Goal: Information Seeking & Learning: Learn about a topic

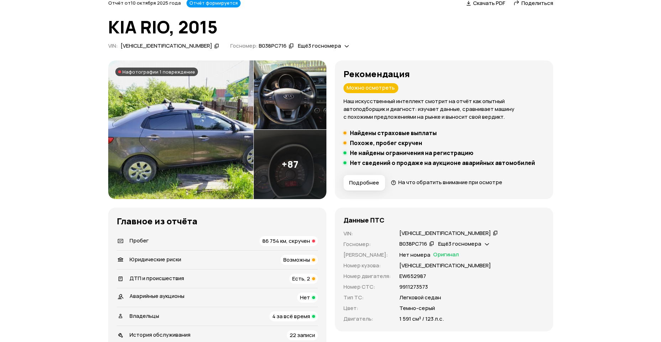
scroll to position [36, 0]
click at [493, 232] on icon at bounding box center [495, 232] width 5 height 7
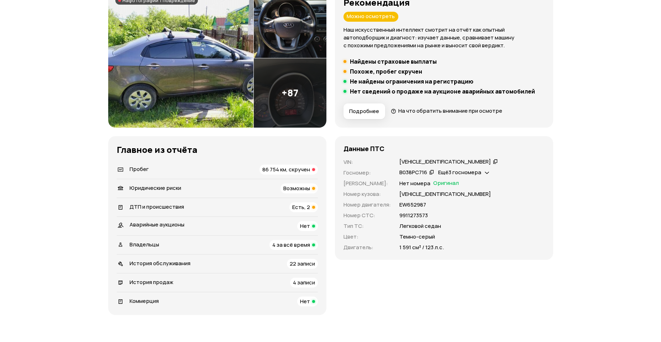
click at [292, 172] on span "86 754 км, скручен" at bounding box center [286, 169] width 48 height 7
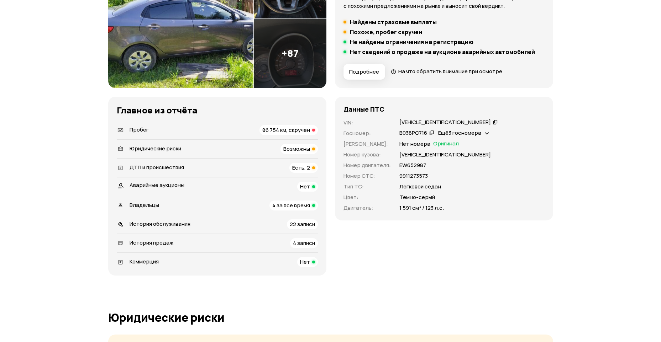
scroll to position [130, 0]
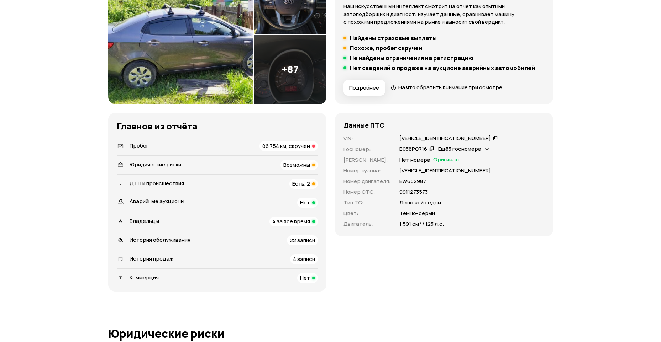
click at [300, 167] on span "Возможны" at bounding box center [296, 164] width 27 height 7
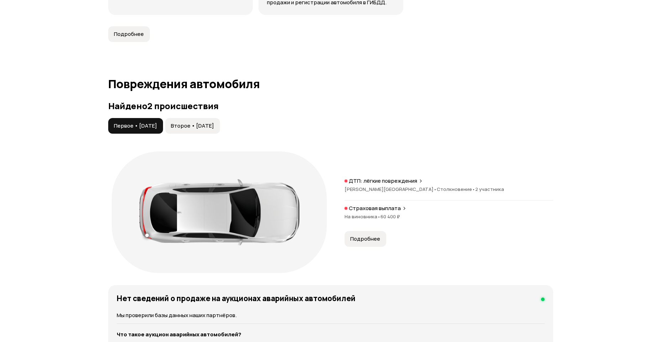
scroll to position [671, 0]
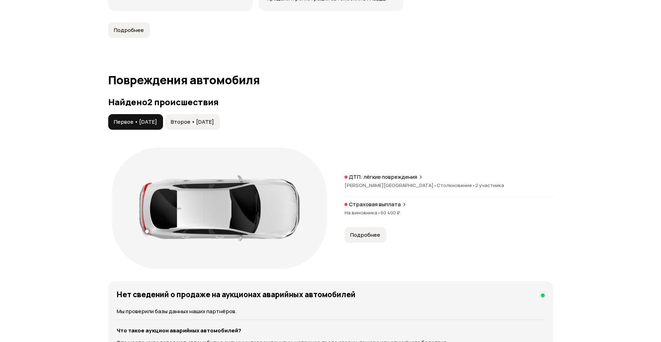
click at [214, 119] on span "Второе • [DATE]" at bounding box center [192, 122] width 43 height 7
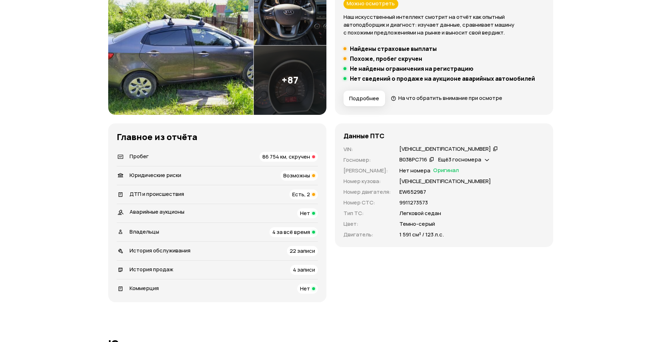
scroll to position [0, 0]
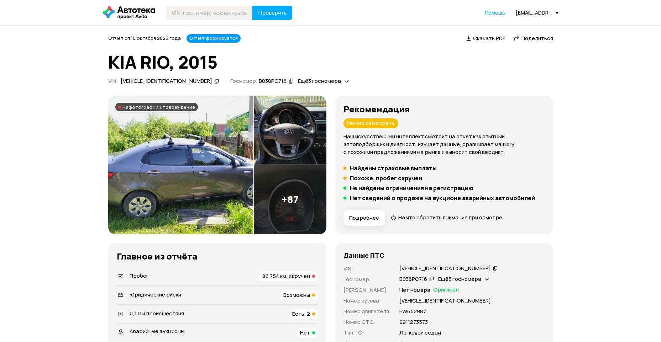
click at [208, 183] on img at bounding box center [180, 165] width 145 height 139
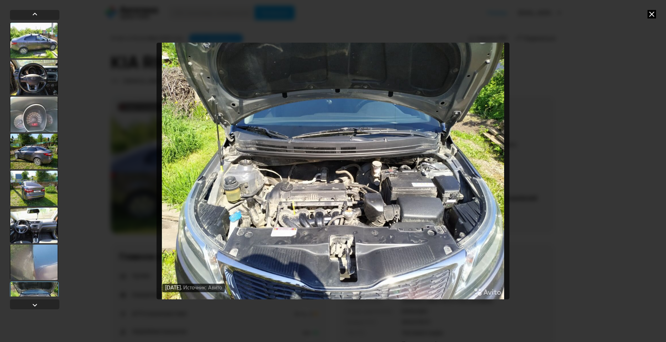
click at [654, 14] on icon at bounding box center [652, 14] width 9 height 9
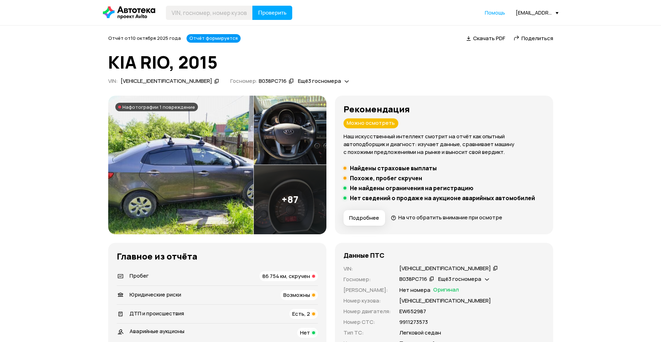
click at [299, 279] on span "86 754 км, скручен" at bounding box center [286, 276] width 48 height 7
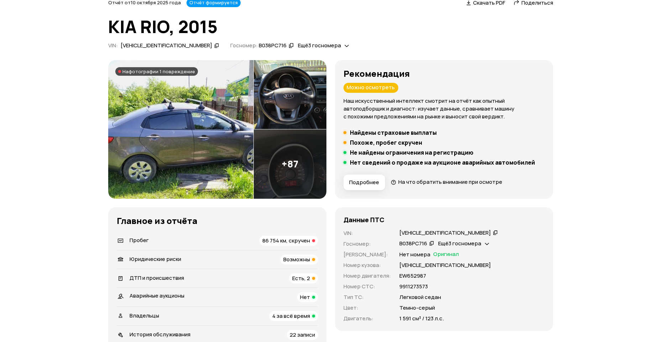
click at [290, 315] on span "4 за всё время" at bounding box center [291, 315] width 38 height 7
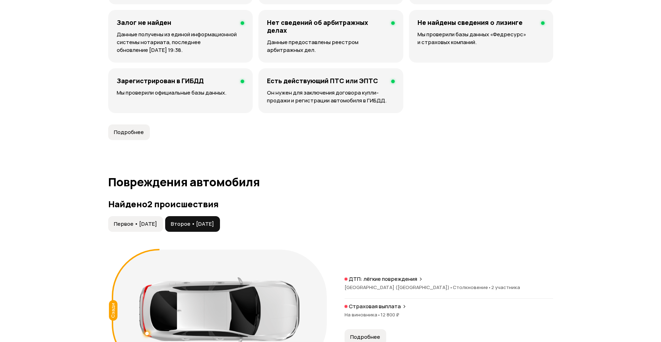
scroll to position [534, 0]
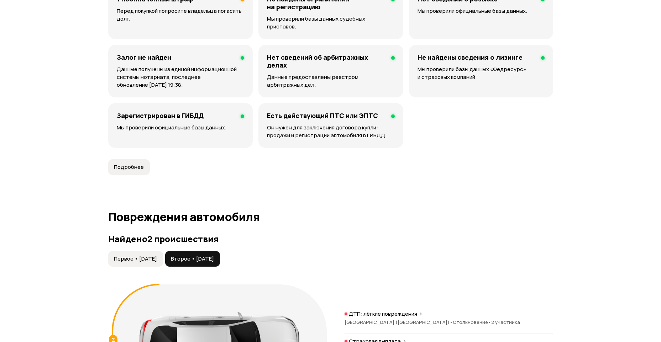
click at [145, 256] on span "Первое • [DATE]" at bounding box center [135, 259] width 43 height 7
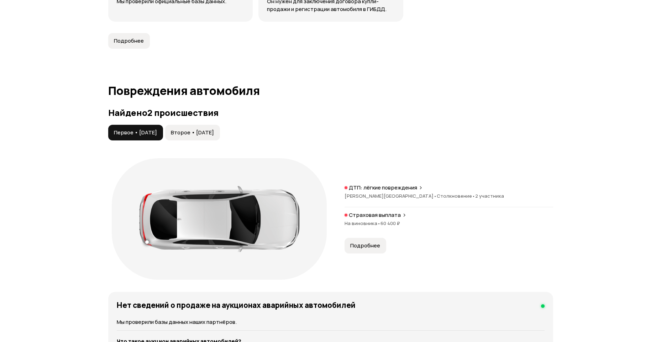
scroll to position [712, 0]
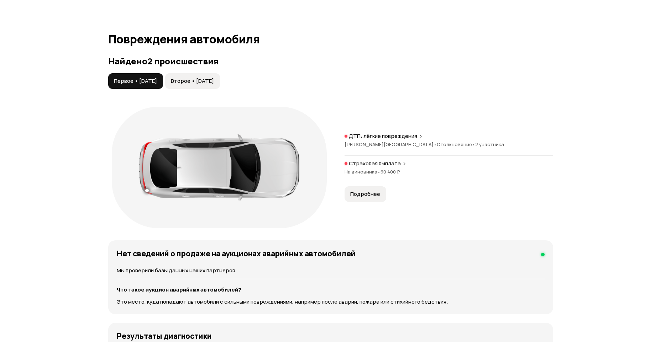
click at [374, 191] on span "Подробнее" at bounding box center [365, 194] width 30 height 7
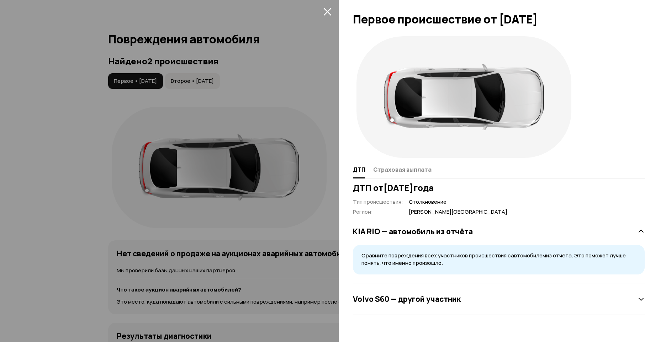
click at [295, 222] on div at bounding box center [333, 171] width 666 height 342
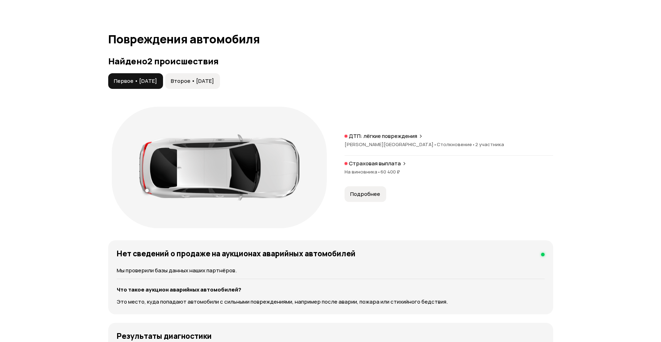
click at [210, 78] on span "Второе • [DATE]" at bounding box center [192, 81] width 43 height 7
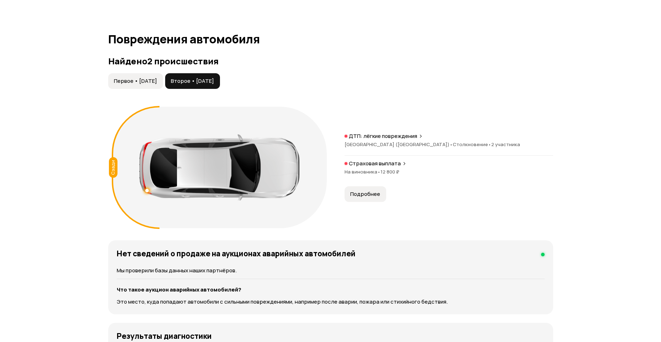
click at [358, 186] on button "Подробнее" at bounding box center [365, 194] width 42 height 16
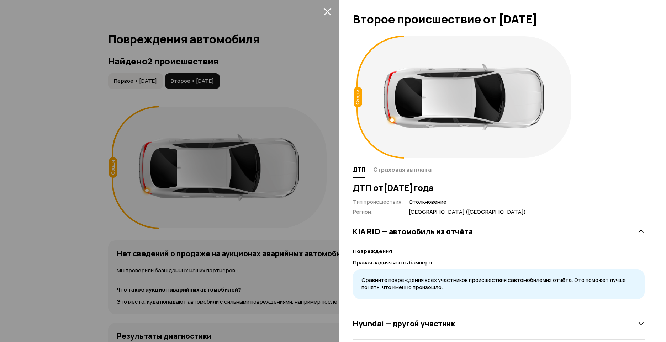
click at [307, 202] on div at bounding box center [333, 171] width 666 height 342
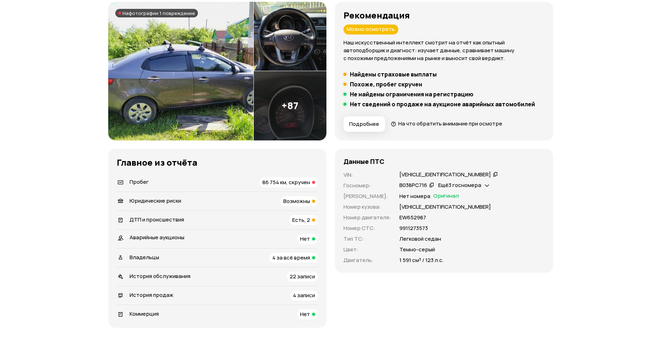
scroll to position [107, 0]
